Goal: Task Accomplishment & Management: Complete application form

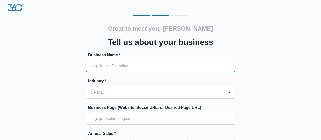
click at [111, 69] on input "Business Name *" at bounding box center [160, 66] width 149 height 12
type input "Missing Link Property Management"
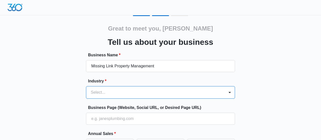
click at [126, 92] on div "option , selected. Select is focused ,type to refine list, press Down to open t…" at bounding box center [160, 92] width 149 height 13
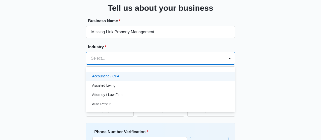
scroll to position [39, 0]
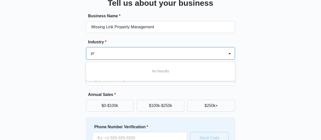
type input "p"
type input "P"
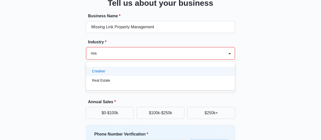
type input "real"
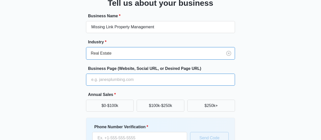
click at [121, 82] on input "Business Page (Website, Social URL, or Desired Page URL)" at bounding box center [160, 80] width 149 height 12
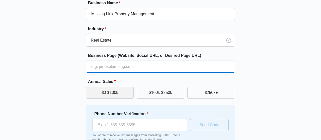
scroll to position [65, 0]
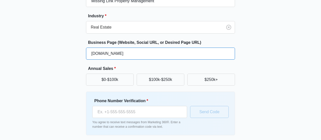
drag, startPoint x: 140, startPoint y: 53, endPoint x: 22, endPoint y: 43, distance: 118.4
click at [86, 48] on input "www.missinglinkpm.com" at bounding box center [160, 54] width 149 height 12
paste input "Hi, please note, the available units at this property offer street parking only…"
type input "www.missinglinkpm.com"
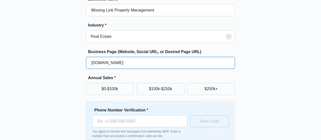
scroll to position [61, 0]
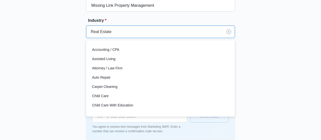
click at [124, 35] on div "Real Estate" at bounding box center [154, 32] width 136 height 12
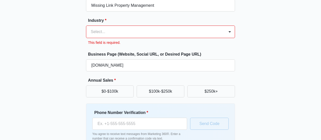
click at [171, 34] on div at bounding box center [154, 31] width 127 height 7
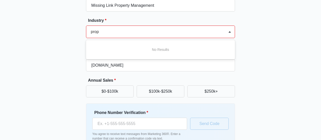
scroll to position [0, 0]
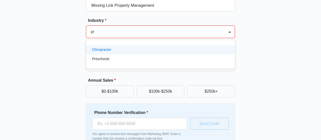
type input "p"
type input "other"
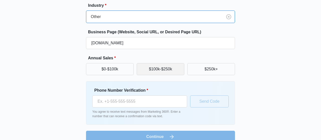
scroll to position [84, 0]
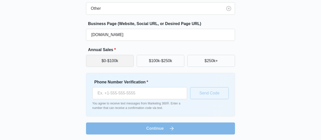
click at [117, 61] on button "$0-$100k" at bounding box center [110, 61] width 48 height 12
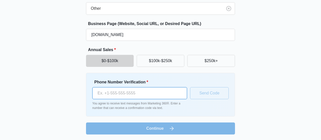
click at [125, 97] on input "Phone Number Verification *" at bounding box center [139, 93] width 95 height 12
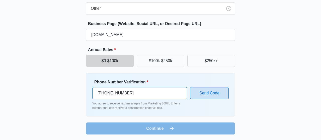
type input "[PHONE_NUMBER]"
click at [201, 93] on button "Send Code" at bounding box center [209, 93] width 39 height 12
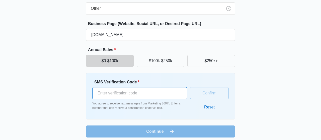
click at [111, 90] on input "SMS Verification Code *" at bounding box center [139, 93] width 95 height 12
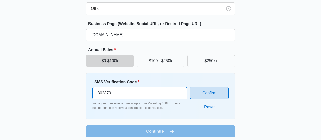
type input "302870"
click at [209, 93] on button "Confirm" at bounding box center [209, 93] width 39 height 12
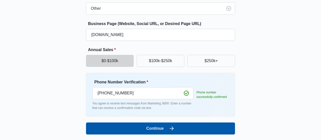
click at [167, 127] on button "Continue" at bounding box center [160, 128] width 149 height 12
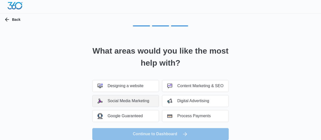
scroll to position [0, 0]
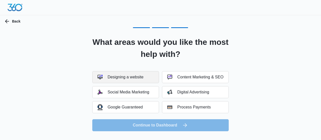
click at [141, 78] on div "Designing a website" at bounding box center [120, 77] width 46 height 5
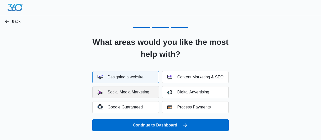
click at [140, 97] on button "Social Media Marketing" at bounding box center [125, 92] width 67 height 12
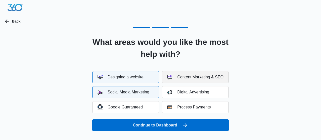
click at [197, 79] on div "Content Marketing & SEO" at bounding box center [195, 77] width 56 height 5
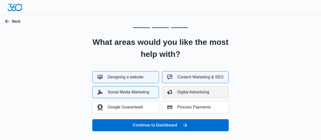
click at [197, 91] on div "Digital Advertising" at bounding box center [188, 92] width 42 height 5
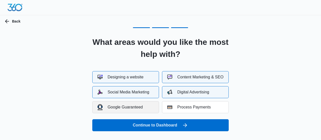
click at [147, 106] on button "Google Guaranteed" at bounding box center [125, 107] width 67 height 12
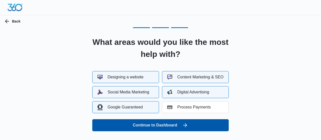
click at [174, 124] on button "Continue to Dashboard" at bounding box center [160, 125] width 136 height 12
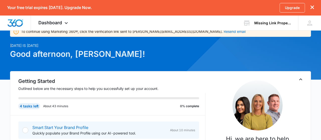
scroll to position [17, 0]
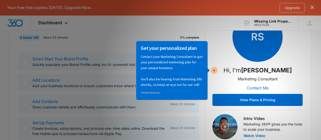
scroll to position [87, 0]
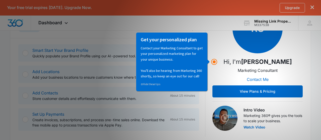
click at [177, 81] on div "⊘ Hide these tips" at bounding box center [171, 83] width 62 height 8
click at [215, 61] on circle "Hotspot (open by clicking or pressing space/enter)" at bounding box center [214, 62] width 5 height 5
click at [207, 61] on div "Get your personalized plan Contact your Marketing Consultant to get your person…" at bounding box center [171, 61] width 71 height 59
click at [15, 68] on div "Getting Started Outlined below are the necessary steps to help you successfully…" at bounding box center [160, 68] width 300 height 148
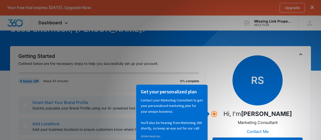
scroll to position [78, 0]
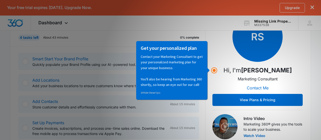
click at [253, 77] on p "Marketing Consultant" at bounding box center [257, 79] width 40 height 6
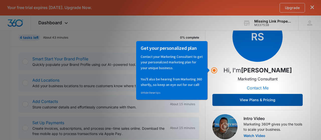
drag, startPoint x: 254, startPoint y: 98, endPoint x: 253, endPoint y: 88, distance: 10.6
click at [253, 88] on div "RS Hi, I'm Ryan Sipes Marketing Consultant Contact Me View Plans & Pricing" at bounding box center [257, 59] width 90 height 94
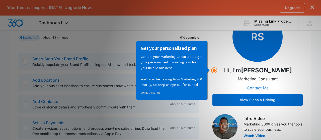
drag, startPoint x: 388, startPoint y: 129, endPoint x: 159, endPoint y: 84, distance: 232.9
click at [153, 95] on div "⊘ Hide these tips" at bounding box center [171, 93] width 62 height 6
click at [154, 93] on link "⊘ Hide these tips" at bounding box center [150, 93] width 20 height 4
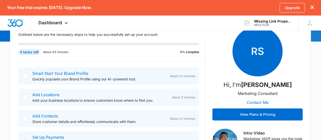
scroll to position [69, 0]
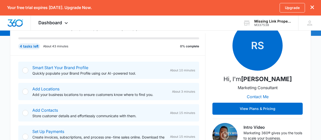
click at [64, 72] on p "Quickly populate your Brand Profile using our AI-powered tool." at bounding box center [98, 73] width 133 height 5
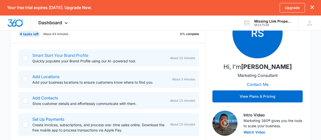
scroll to position [95, 0]
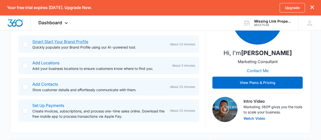
click at [61, 44] on link "Smart Start Your Brand Profile" at bounding box center [60, 41] width 56 height 5
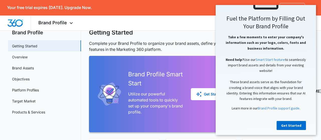
scroll to position [67, 0]
click at [225, 80] on p "Take a few moments to enter your company's information such as your logo, color…" at bounding box center [265, 67] width 90 height 67
click at [271, 59] on link "Smart Start feature" at bounding box center [269, 59] width 29 height 5
click at [177, 42] on p "Complete your Brand Profile to organize your brand assets, define your business…" at bounding box center [201, 46] width 224 height 12
click at [288, 123] on link "Get Started" at bounding box center [290, 125] width 29 height 9
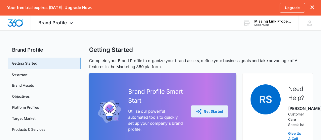
click at [203, 114] on div "Get Started" at bounding box center [209, 111] width 27 height 6
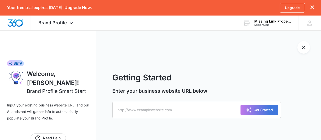
scroll to position [15, 0]
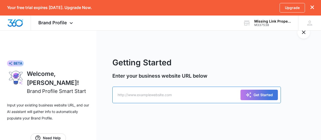
click at [169, 98] on input "text" at bounding box center [196, 95] width 168 height 17
paste input "www.missinglinkpm.com"
type input "www.missinglinkpm.com"
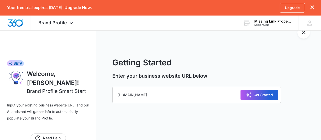
click at [251, 96] on div "Get Started" at bounding box center [258, 95] width 27 height 6
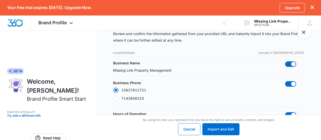
radio input "true"
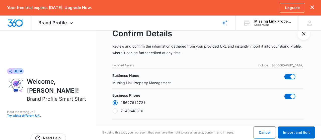
scroll to position [26, 0]
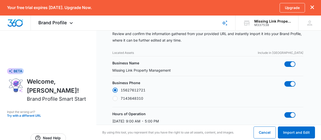
click at [114, 98] on div at bounding box center [114, 98] width 5 height 5
click at [112, 98] on input "7143648310" at bounding box center [112, 98] width 0 height 0
radio input "false"
radio input "true"
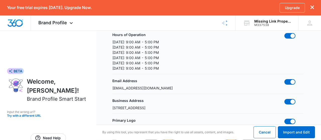
scroll to position [113, 0]
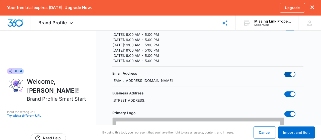
click at [291, 73] on span at bounding box center [292, 74] width 5 height 5
click at [284, 72] on input "checkbox" at bounding box center [284, 71] width 0 height 0
checkbox input "false"
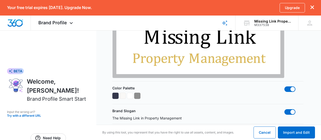
scroll to position [252, 0]
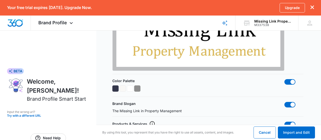
click at [122, 88] on div at bounding box center [122, 88] width 6 height 6
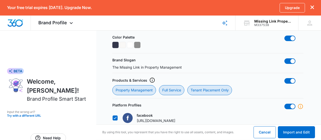
scroll to position [304, 0]
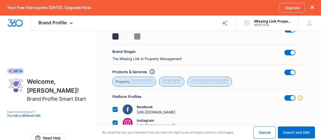
drag, startPoint x: 131, startPoint y: 80, endPoint x: 251, endPoint y: 73, distance: 119.6
click at [251, 75] on div "Products & Services Property Management Full Service Tenant Placement Only" at bounding box center [207, 78] width 191 height 18
click at [251, 73] on div "Products & Services Property Management Full Service Tenant Placement Only" at bounding box center [207, 78] width 191 height 18
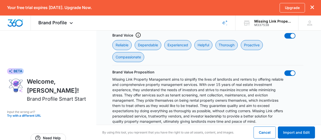
scroll to position [615, 0]
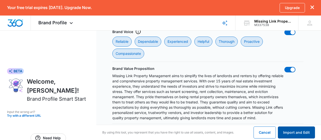
click at [296, 134] on button "Import and Edit" at bounding box center [295, 132] width 37 height 12
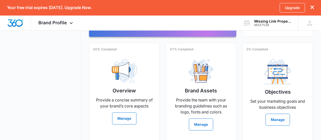
scroll to position [156, 0]
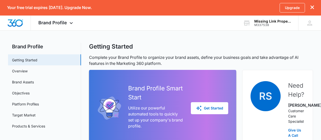
scroll to position [26, 0]
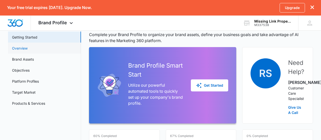
click at [21, 46] on link "Overview" at bounding box center [20, 48] width 16 height 5
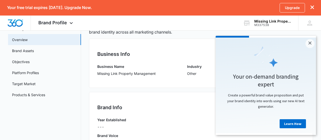
scroll to position [69, 0]
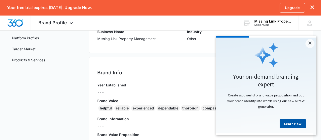
click at [294, 124] on link "Learn How" at bounding box center [292, 123] width 26 height 9
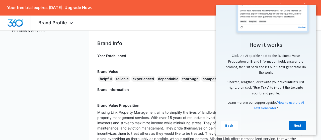
scroll to position [104, 0]
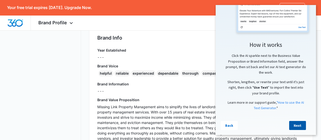
click at [299, 128] on link "Next" at bounding box center [297, 125] width 17 height 9
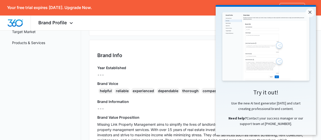
scroll to position [17, 0]
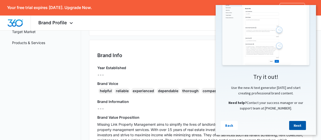
click at [299, 125] on link "Next" at bounding box center [297, 125] width 17 height 9
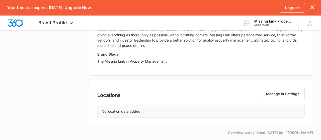
scroll to position [206, 0]
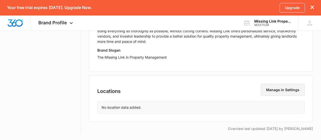
click at [284, 91] on button "Manage in Settings" at bounding box center [282, 90] width 44 height 12
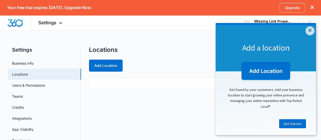
click at [279, 66] on img at bounding box center [265, 71] width 51 height 21
click at [309, 30] on link "×" at bounding box center [309, 30] width 9 height 9
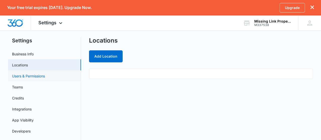
scroll to position [18, 0]
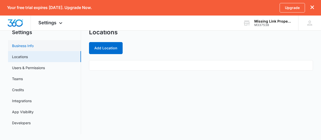
click at [32, 46] on link "Business Info" at bounding box center [23, 45] width 22 height 5
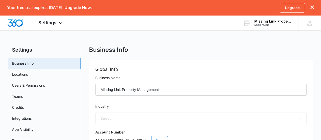
select select "52"
select select "US"
select select "America/Los_Angeles"
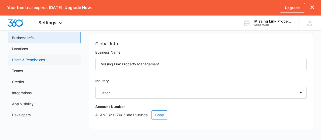
scroll to position [26, 0]
click at [22, 48] on link "Locations" at bounding box center [20, 48] width 16 height 5
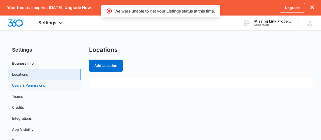
click at [31, 87] on link "Users & Permissions" at bounding box center [28, 85] width 33 height 5
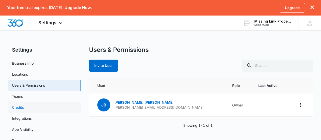
scroll to position [18, 0]
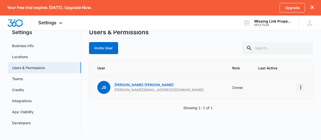
click at [299, 88] on icon "Actions" at bounding box center [300, 87] width 6 height 6
click at [212, 124] on div "Users & Permissions Invite User User Role Last Active JB Janeth Boctor janeth@m…" at bounding box center [201, 82] width 224 height 106
click at [23, 78] on link "Teams" at bounding box center [17, 78] width 11 height 5
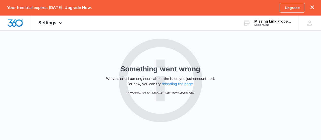
scroll to position [15, 0]
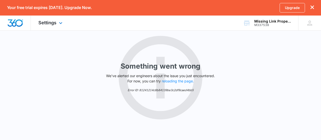
click at [14, 22] on img "Dashboard" at bounding box center [15, 23] width 16 height 8
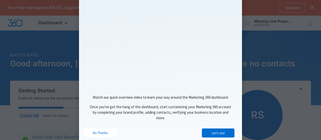
scroll to position [64, 0]
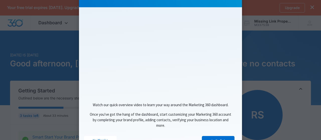
click at [191, 120] on span "Once you've got the hang of the dashboard, start customizing your Marketing 360…" at bounding box center [160, 120] width 141 height 16
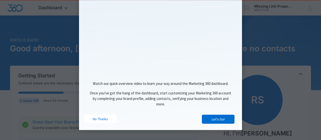
scroll to position [26, 0]
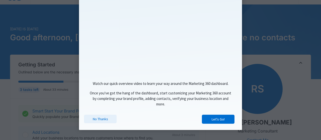
click at [103, 117] on link "No Thanks" at bounding box center [100, 119] width 33 height 9
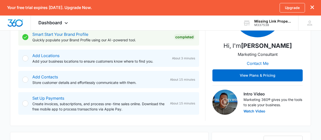
scroll to position [113, 0]
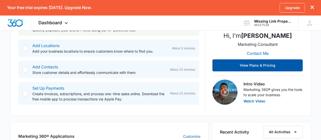
click at [261, 64] on button "View Plans & Pricing" at bounding box center [257, 65] width 90 height 12
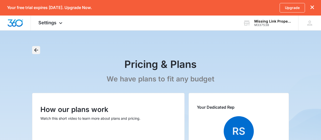
click at [33, 49] on button "Back" at bounding box center [36, 50] width 8 height 8
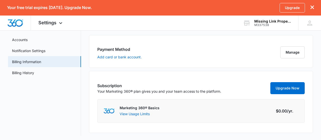
scroll to position [36, 0]
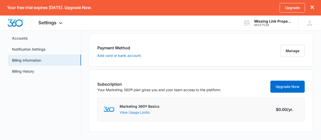
click at [139, 113] on button "View Usage Limits" at bounding box center [134, 112] width 30 height 5
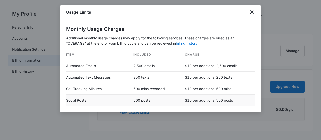
scroll to position [10, 0]
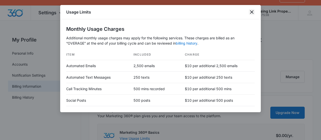
click at [251, 13] on icon "close" at bounding box center [251, 12] width 6 height 6
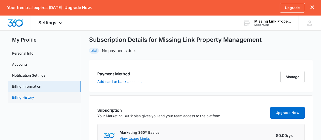
click at [33, 100] on link "Billing History" at bounding box center [23, 97] width 22 height 5
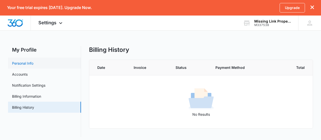
click at [25, 64] on link "Personal Info" at bounding box center [22, 63] width 21 height 5
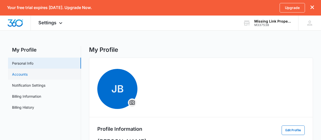
click at [23, 76] on link "Accounts" at bounding box center [20, 74] width 16 height 5
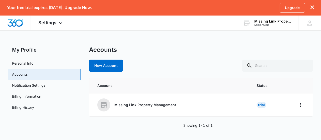
scroll to position [3, 0]
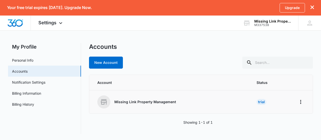
click at [153, 101] on p "Missing Link Property Management" at bounding box center [145, 101] width 62 height 5
click at [260, 99] on div "Trial" at bounding box center [261, 102] width 10 height 6
drag, startPoint x: 262, startPoint y: 102, endPoint x: 268, endPoint y: 102, distance: 6.3
click at [265, 102] on div "Trial" at bounding box center [261, 102] width 10 height 6
click at [302, 101] on icon "Home" at bounding box center [300, 102] width 6 height 6
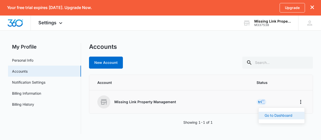
click at [273, 117] on div "Go to Dashboard" at bounding box center [278, 116] width 28 height 4
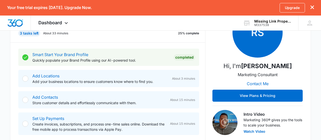
scroll to position [95, 0]
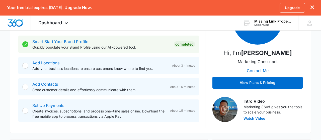
click at [24, 65] on div at bounding box center [25, 66] width 6 height 6
click at [90, 69] on p "Add your business locations to ensure customers know where to find you." at bounding box center [99, 68] width 135 height 5
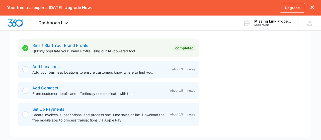
scroll to position [0, 0]
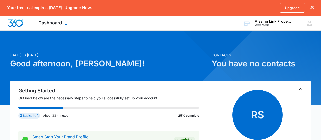
click at [66, 24] on icon at bounding box center [66, 24] width 6 height 6
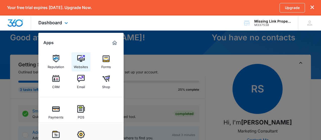
click at [82, 62] on img at bounding box center [81, 59] width 8 height 8
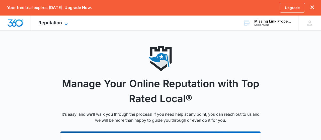
click at [59, 23] on span "Reputation" at bounding box center [50, 22] width 24 height 5
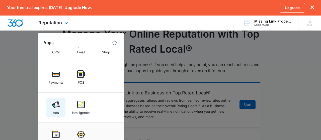
scroll to position [61, 0]
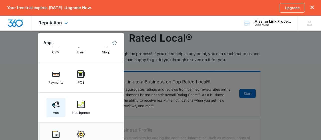
click at [56, 106] on img at bounding box center [56, 105] width 8 height 8
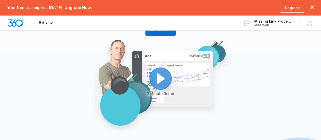
scroll to position [69, 0]
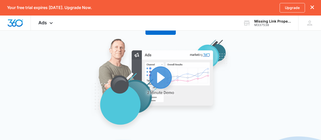
click at [157, 78] on img "button" at bounding box center [160, 83] width 190 height 91
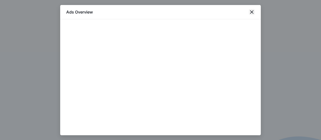
click at [251, 11] on icon "close" at bounding box center [251, 12] width 6 height 6
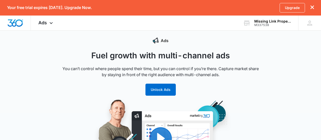
scroll to position [0, 0]
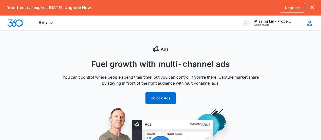
click at [309, 24] on icon at bounding box center [309, 23] width 5 height 5
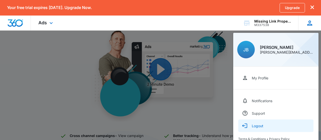
scroll to position [87, 0]
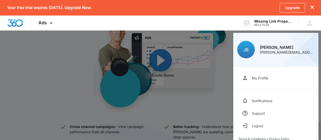
click at [205, 107] on div at bounding box center [160, 70] width 321 height 140
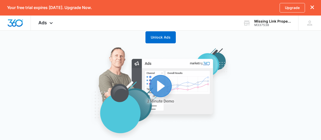
scroll to position [61, 0]
